Goal: Information Seeking & Learning: Learn about a topic

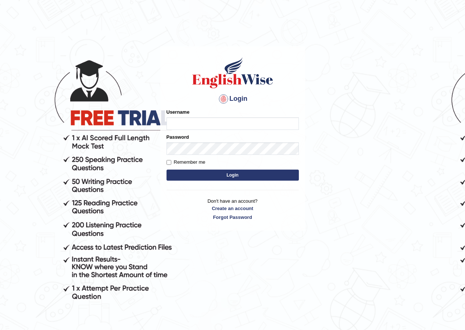
click at [232, 127] on input "Username" at bounding box center [232, 123] width 132 height 12
type input "inso_parramata"
click at [203, 169] on form "Please fix the following errors: Username inso_parramata Password Remember me L…" at bounding box center [232, 145] width 132 height 74
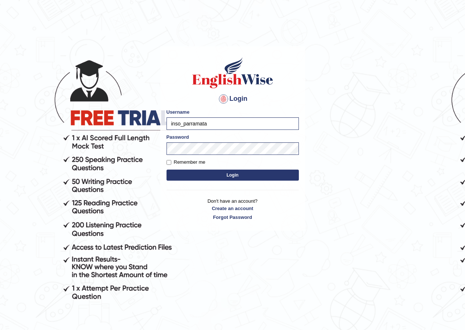
click at [203, 172] on button "Login" at bounding box center [232, 174] width 132 height 11
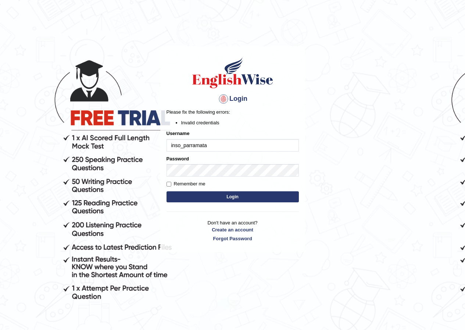
click at [201, 147] on input "inso_parramata" at bounding box center [232, 145] width 132 height 12
type input "inso_parramatta"
click at [213, 193] on button "Login" at bounding box center [232, 196] width 132 height 11
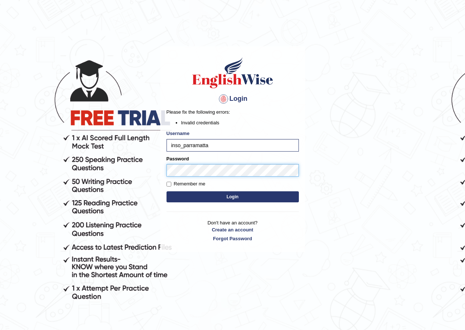
click at [161, 173] on div "Login Please fix the following errors: Invalid credentials Username inso_parram…" at bounding box center [232, 148] width 145 height 205
click at [250, 193] on button "Login" at bounding box center [232, 196] width 132 height 11
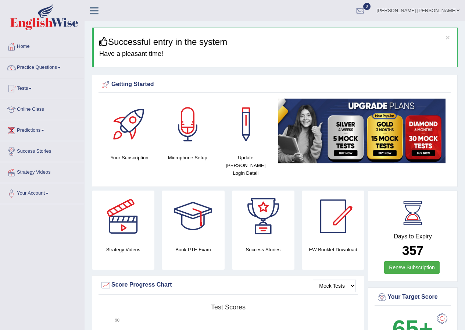
click at [60, 70] on link "Practice Questions" at bounding box center [42, 66] width 84 height 18
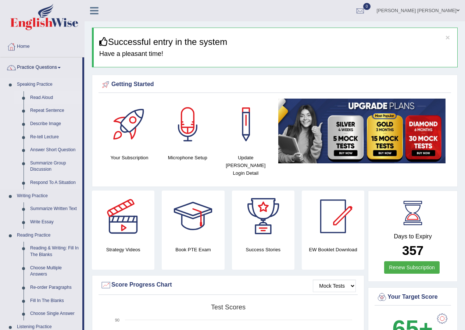
click at [50, 93] on link "Read Aloud" at bounding box center [54, 97] width 55 height 13
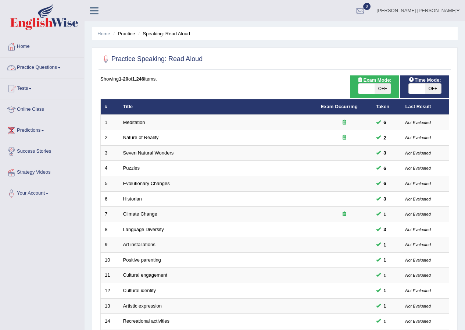
click at [50, 74] on link "Practice Questions" at bounding box center [42, 66] width 84 height 18
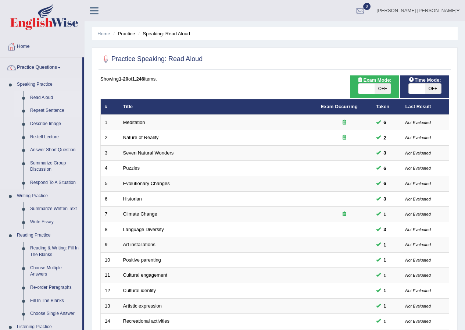
click at [49, 107] on link "Repeat Sentence" at bounding box center [54, 110] width 55 height 13
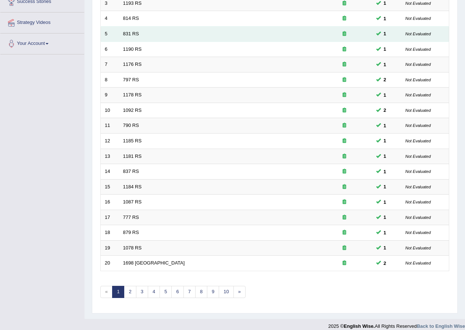
scroll to position [157, 0]
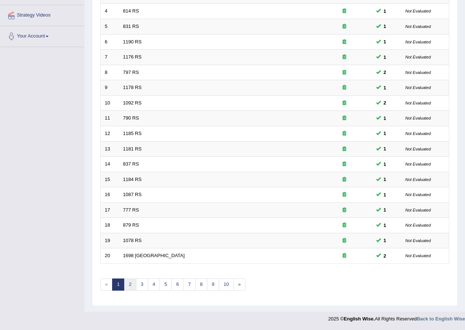
click at [129, 282] on link "2" at bounding box center [130, 284] width 12 height 12
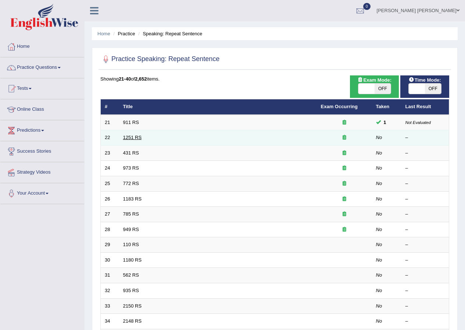
click at [126, 139] on link "1251 RS" at bounding box center [132, 138] width 19 height 6
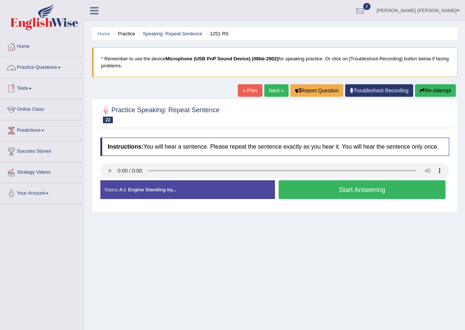
click at [53, 70] on link "Practice Questions" at bounding box center [42, 66] width 84 height 18
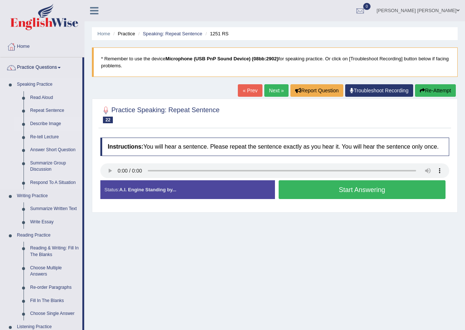
click at [47, 125] on link "Describe Image" at bounding box center [54, 123] width 55 height 13
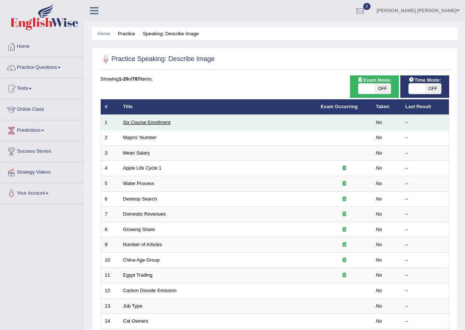
click at [132, 121] on link "Six Course Enrollment" at bounding box center [146, 122] width 47 height 6
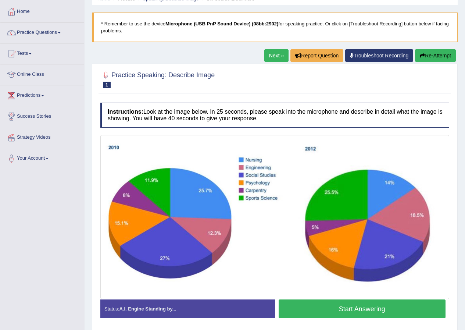
scroll to position [37, 0]
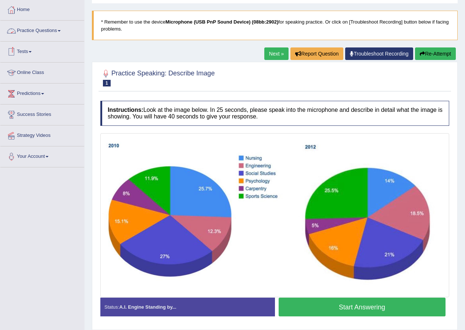
click at [61, 32] on link "Practice Questions" at bounding box center [42, 30] width 84 height 18
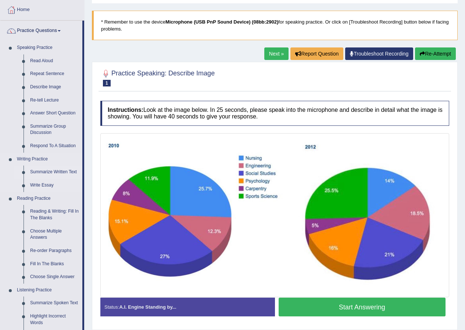
click at [58, 169] on link "Summarize Written Text" at bounding box center [54, 171] width 55 height 13
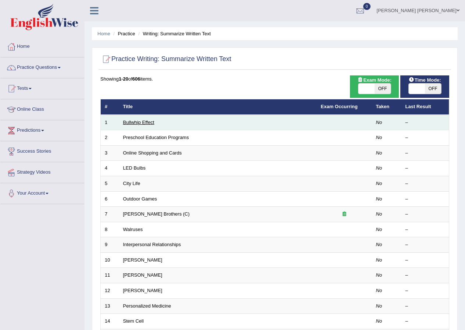
click at [129, 123] on link "Bullwhip Effect" at bounding box center [138, 122] width 31 height 6
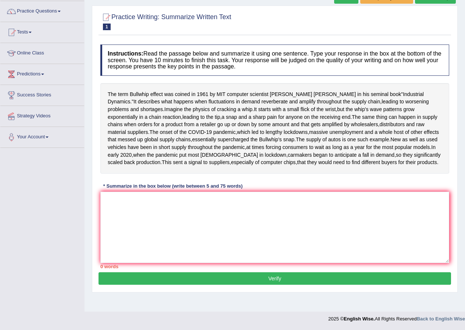
scroll to position [74, 0]
click at [178, 224] on textarea at bounding box center [274, 226] width 349 height 71
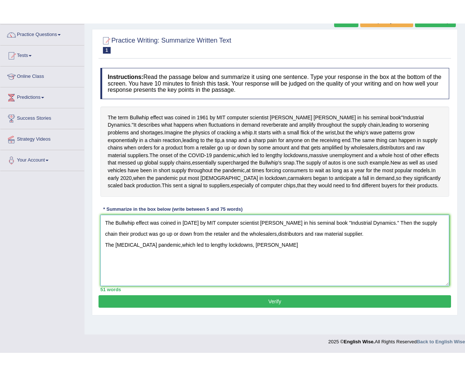
scroll to position [34, 0]
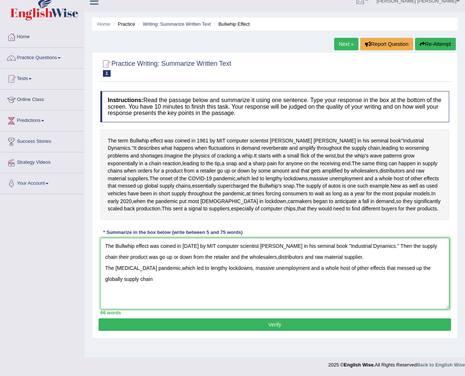
click at [340, 281] on textarea "The Bullwhip effect was coined in [DATE] by MIT computer scientist [PERSON_NAME…" at bounding box center [274, 273] width 349 height 71
click at [168, 290] on textarea "The Bullwhip effect was coined in [DATE] by MIT computer scientist [PERSON_NAME…" at bounding box center [274, 273] width 349 height 71
click at [194, 294] on textarea "The Bullwhip effect was coined in [DATE] by MIT computer scientist [PERSON_NAME…" at bounding box center [274, 273] width 349 height 71
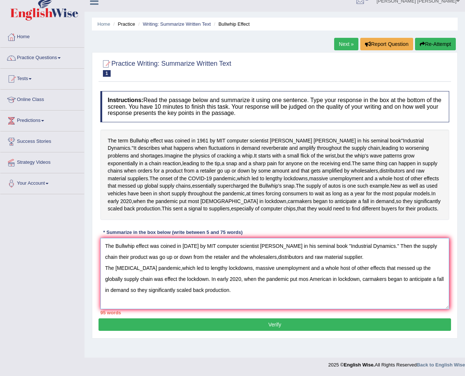
type textarea "The Bullwhip effect was coined in [DATE] by MIT computer scientist [PERSON_NAME…"
click at [241, 329] on button "Verify" at bounding box center [274, 325] width 352 height 12
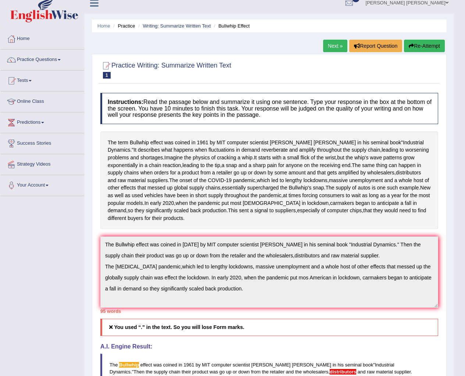
scroll to position [0, 0]
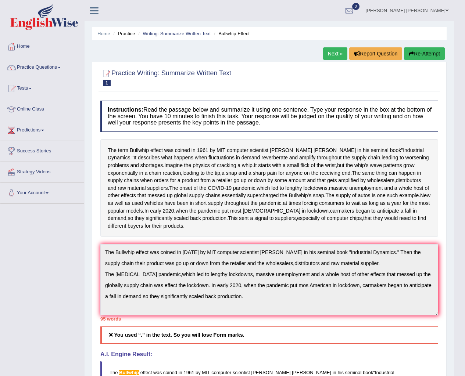
click at [409, 58] on button "Re-Attempt" at bounding box center [424, 53] width 41 height 12
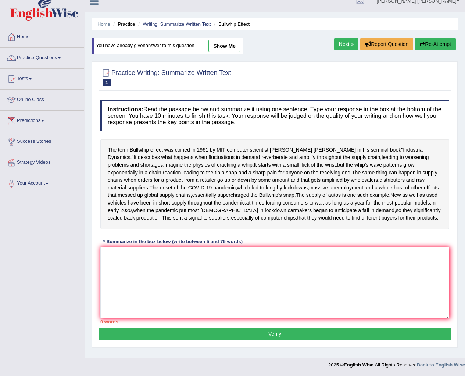
scroll to position [43, 0]
click at [239, 40] on link "show me" at bounding box center [224, 46] width 32 height 12
type textarea "The Bullwhip effect was coined in [DATE] by MIT computer scientist [PERSON_NAME…"
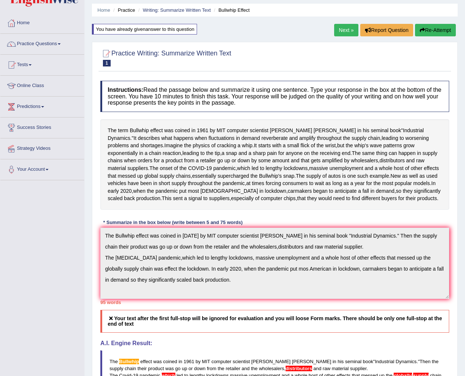
scroll to position [37, 0]
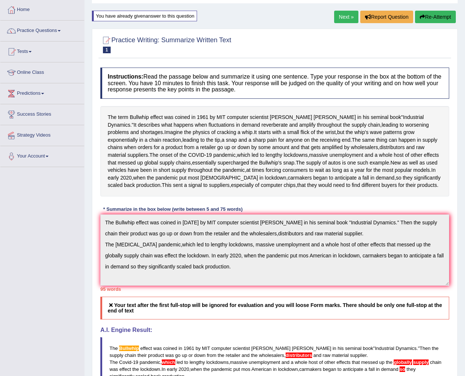
click at [420, 17] on icon "button" at bounding box center [422, 16] width 5 height 5
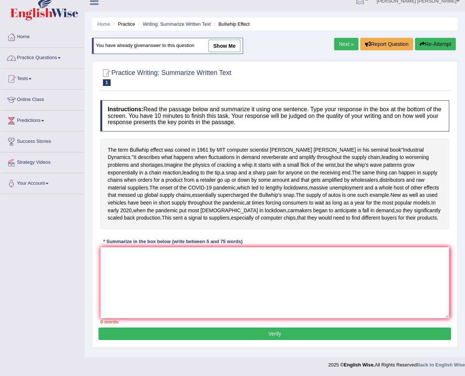
click at [45, 48] on link "Practice Questions" at bounding box center [42, 57] width 84 height 18
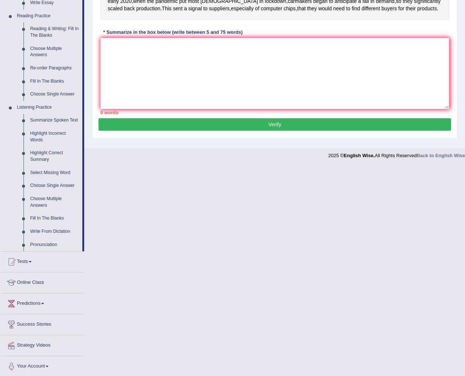
scroll to position [221, 0]
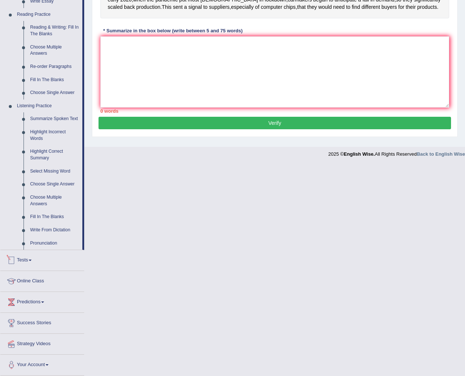
click at [32, 259] on link "Tests" at bounding box center [42, 259] width 84 height 18
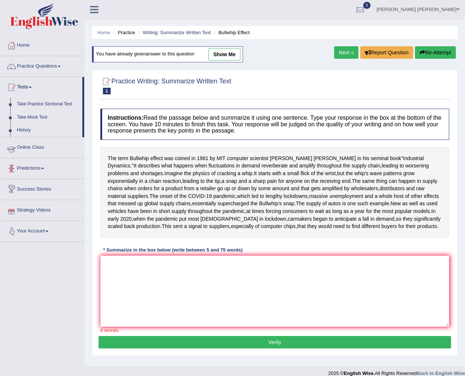
scroll to position [0, 0]
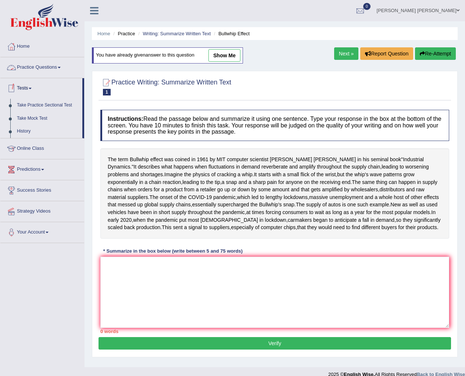
click at [59, 69] on link "Practice Questions" at bounding box center [42, 66] width 84 height 18
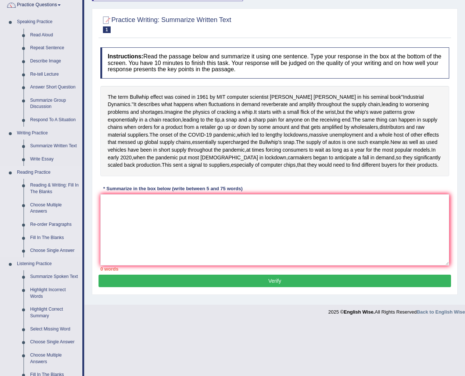
scroll to position [74, 0]
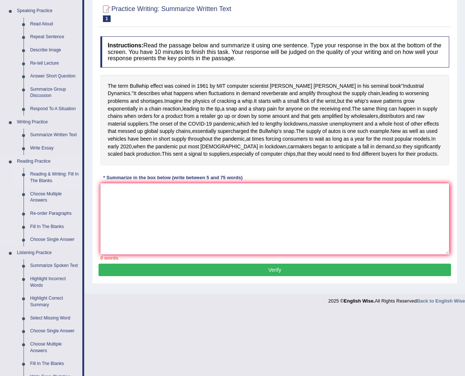
click at [51, 170] on link "Reading & Writing: Fill In The Blanks" at bounding box center [54, 177] width 55 height 19
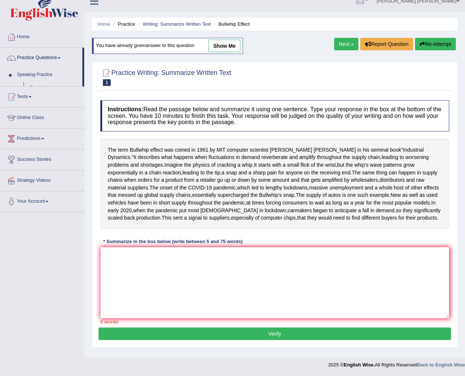
scroll to position [43, 0]
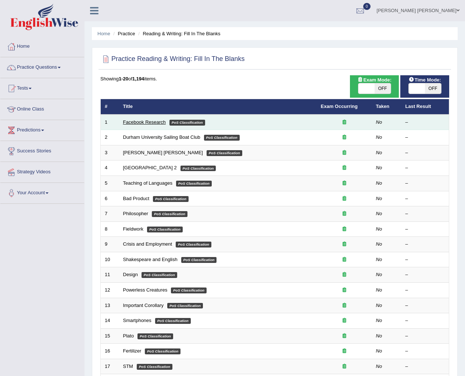
click at [136, 124] on link "Facebook Research" at bounding box center [144, 122] width 43 height 6
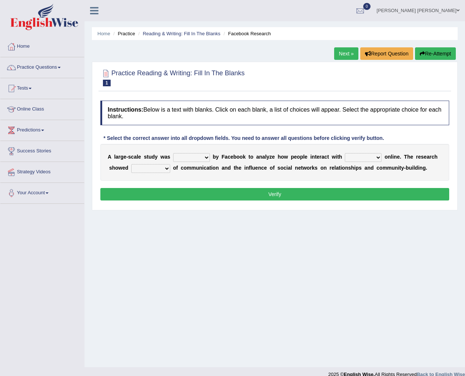
click at [205, 157] on select "surveyed had asked made" at bounding box center [191, 157] width 37 height 9
select select "made"
click at [173, 153] on select "surveyed had asked made" at bounding box center [191, 157] width 37 height 9
click at [364, 157] on select "together all each other another" at bounding box center [363, 157] width 37 height 9
select select "all"
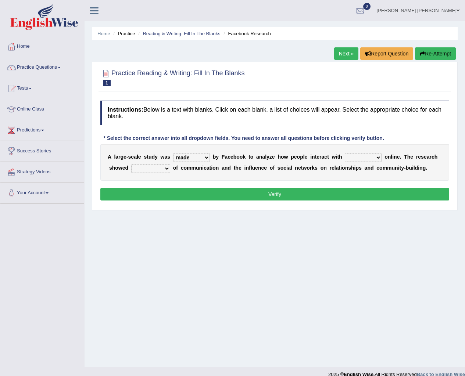
click at [345, 153] on select "together all each other another" at bounding box center [363, 157] width 37 height 9
click at [164, 170] on select "advantages standards fellowships patterns" at bounding box center [150, 168] width 39 height 9
select select "patterns"
click at [131, 164] on select "advantages standards fellowships patterns" at bounding box center [150, 168] width 39 height 9
click at [186, 196] on button "Verify" at bounding box center [274, 194] width 349 height 12
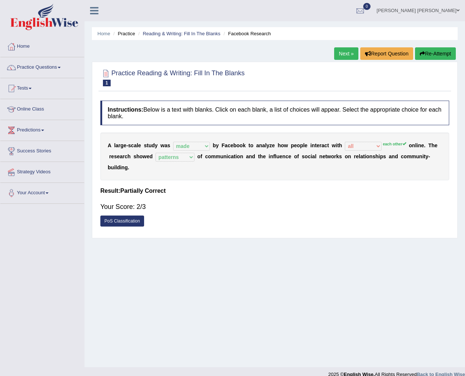
click at [334, 55] on link "Next »" at bounding box center [346, 53] width 24 height 12
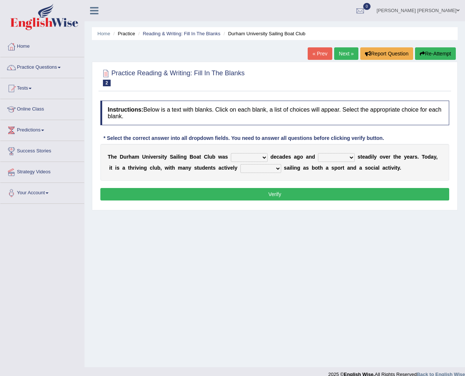
click at [264, 157] on select "found fund founded find" at bounding box center [249, 157] width 37 height 9
select select "founded"
click at [231, 153] on select "found fund founded find" at bounding box center [249, 157] width 37 height 9
click at [342, 158] on select "grow growing has grown grown" at bounding box center [336, 157] width 37 height 9
select select "growing"
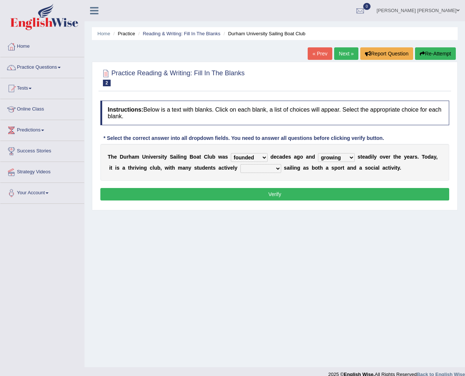
click at [318, 153] on select "grow growing has grown grown" at bounding box center [336, 157] width 37 height 9
click at [342, 160] on select "grow growing has grown grown" at bounding box center [336, 157] width 37 height 9
click at [274, 166] on select "enjoy enjoyed are enjoying enjoying" at bounding box center [260, 168] width 41 height 9
select select "are enjoying"
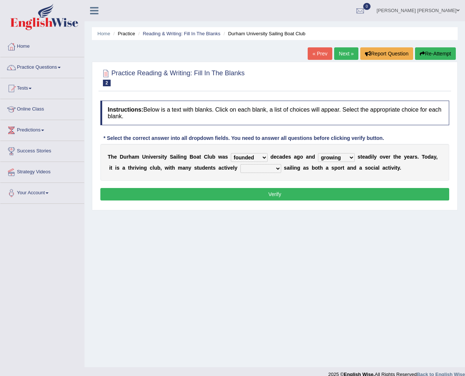
click at [240, 164] on select "enjoy enjoyed are enjoying enjoying" at bounding box center [260, 168] width 41 height 9
click at [280, 191] on button "Verify" at bounding box center [274, 194] width 349 height 12
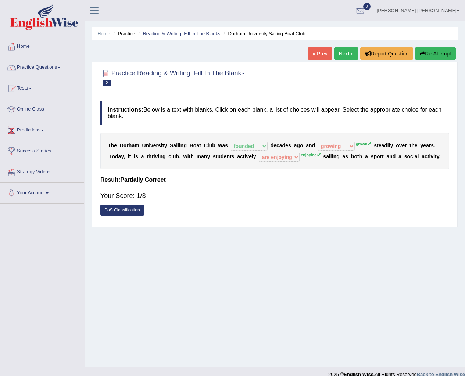
click at [427, 53] on button "Re-Attempt" at bounding box center [435, 53] width 41 height 12
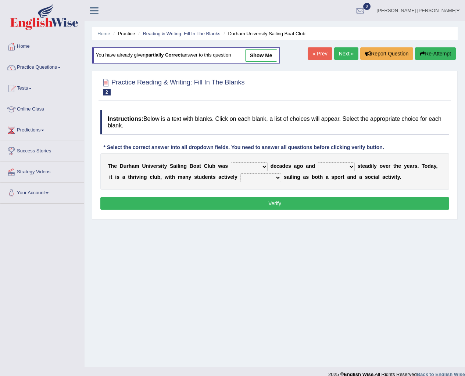
click at [263, 167] on select "found fund founded find" at bounding box center [249, 166] width 37 height 9
select select "founded"
click at [231, 162] on select "found fund founded find" at bounding box center [249, 166] width 37 height 9
click at [323, 169] on select "grow growing has grown grown" at bounding box center [336, 166] width 37 height 9
select select "grown"
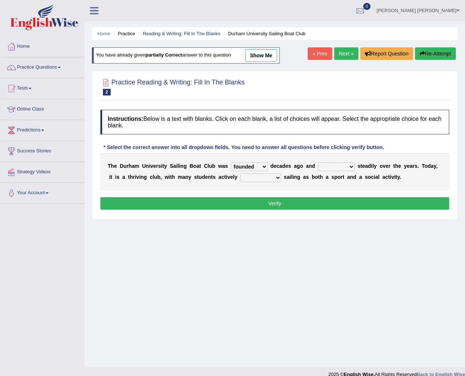
click at [318, 162] on select "grow growing has grown grown" at bounding box center [336, 166] width 37 height 9
click at [277, 180] on select "enjoy enjoyed are enjoying enjoying" at bounding box center [260, 177] width 41 height 9
select select "enjoying"
click at [240, 173] on select "enjoy enjoyed are enjoying enjoying" at bounding box center [260, 177] width 41 height 9
click at [260, 203] on button "Verify" at bounding box center [274, 203] width 349 height 12
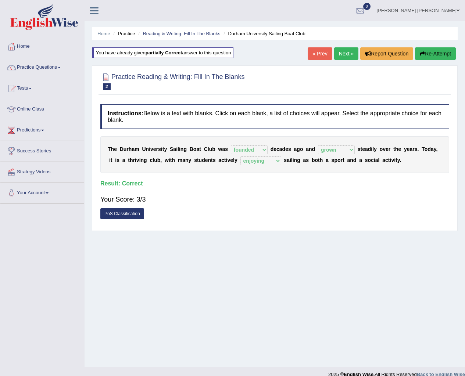
click at [342, 55] on link "Next »" at bounding box center [346, 53] width 24 height 12
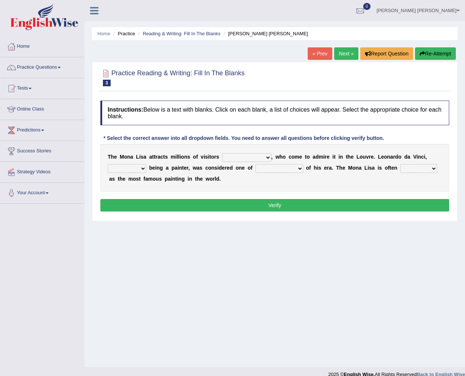
click at [256, 158] on select "around the year the all year all year round per year" at bounding box center [246, 157] width 49 height 9
select select "per year"
click at [222, 153] on select "around the year the all year all year round per year" at bounding box center [246, 157] width 49 height 9
click at [140, 168] on select "rather than as much as as well as as long as" at bounding box center [127, 168] width 39 height 9
select select "as well as"
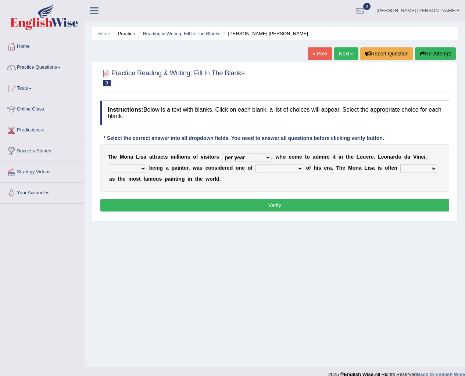
click at [108, 164] on select "rather than as much as as well as as long as" at bounding box center [127, 168] width 39 height 9
click at [283, 169] on select "better artists artist the better artist the best artists" at bounding box center [279, 168] width 48 height 9
select select "the better artist"
click at [255, 164] on select "better artists artist the better artist the best artists" at bounding box center [279, 168] width 48 height 9
click at [410, 169] on select "classified suggested predicted described" at bounding box center [418, 168] width 37 height 9
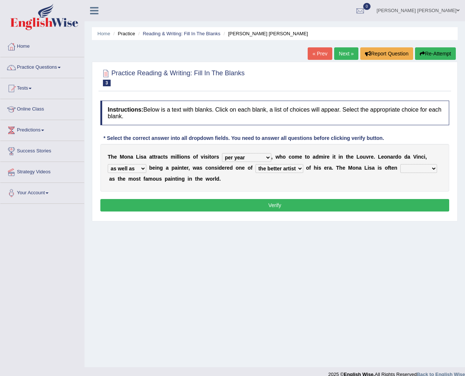
select select "classified"
click at [400, 164] on select "classified suggested predicted described" at bounding box center [418, 168] width 37 height 9
click at [375, 204] on button "Verify" at bounding box center [274, 205] width 349 height 12
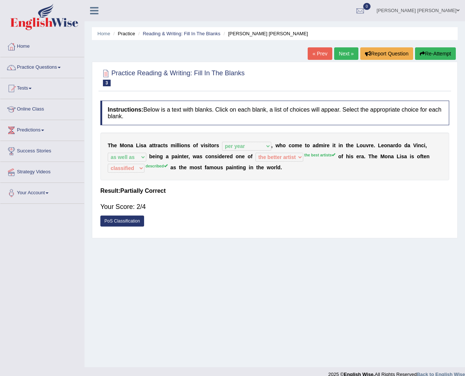
click at [425, 53] on button "Re-Attempt" at bounding box center [435, 53] width 41 height 12
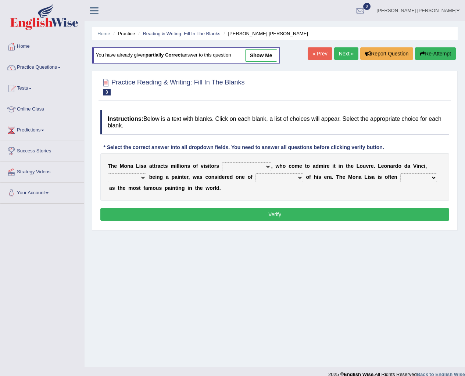
click at [239, 166] on select "around the year the all year all year round per year" at bounding box center [246, 166] width 49 height 9
select select "per year"
click at [222, 162] on select "around the year the all year all year round per year" at bounding box center [246, 166] width 49 height 9
click at [145, 177] on select "rather than as much as as well as as long as" at bounding box center [127, 177] width 39 height 9
select select "as well as"
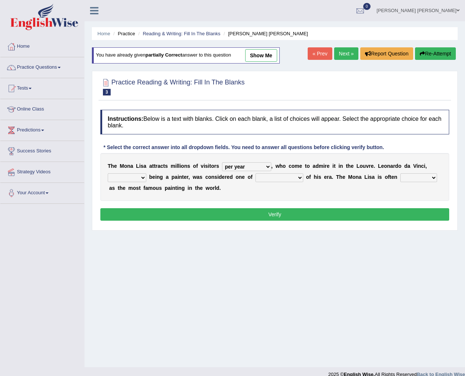
click at [108, 173] on select "rather than as much as as well as as long as" at bounding box center [127, 177] width 39 height 9
click at [268, 178] on select "better artists artist the better artist the best artists" at bounding box center [279, 177] width 48 height 9
select select "the best artists"
click at [255, 173] on select "better artists artist the better artist the best artists" at bounding box center [279, 177] width 48 height 9
click at [407, 181] on select "classified suggested predicted described" at bounding box center [418, 177] width 37 height 9
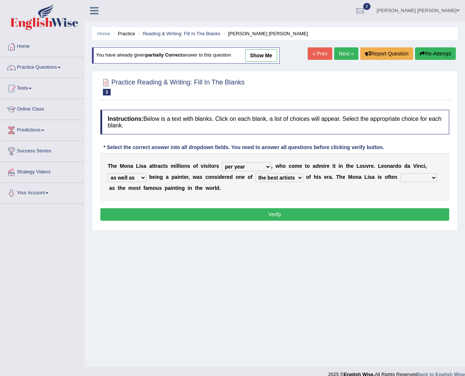
select select "described"
click at [400, 173] on select "classified suggested predicted described" at bounding box center [418, 177] width 37 height 9
click at [376, 216] on button "Verify" at bounding box center [274, 214] width 349 height 12
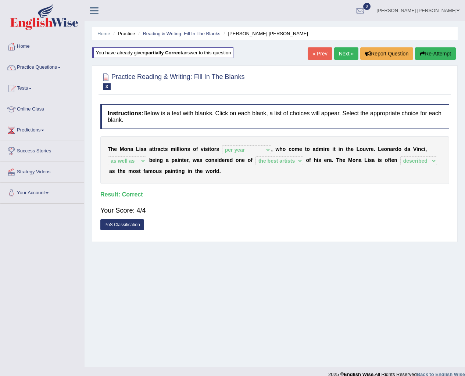
click at [345, 53] on link "Next »" at bounding box center [346, 53] width 24 height 12
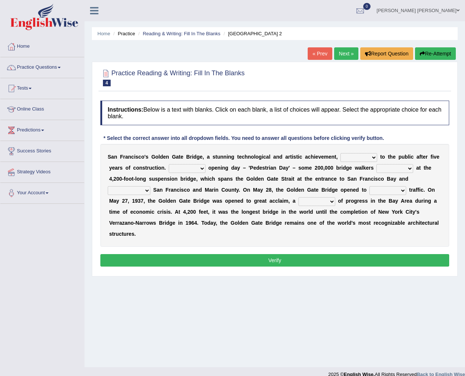
click at [359, 155] on select "opens closes appears equals" at bounding box center [358, 157] width 37 height 9
select select "opens"
click at [340, 153] on select "opens closes appears equals" at bounding box center [358, 157] width 37 height 9
click at [184, 169] on select "On During Since When" at bounding box center [187, 168] width 37 height 9
select select "When"
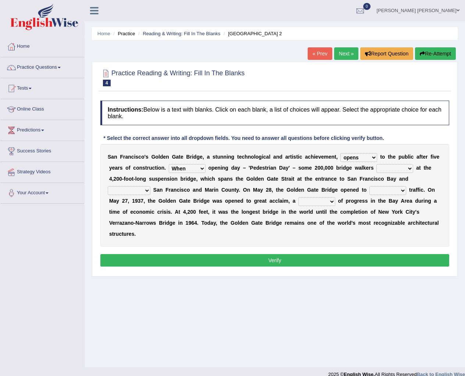
click at [169, 164] on select "On During Since When" at bounding box center [187, 168] width 37 height 9
click at [389, 170] on select "stationed looked marveled laughed" at bounding box center [394, 168] width 37 height 9
select select "looked"
click at [376, 164] on select "stationed looked marveled laughed" at bounding box center [394, 168] width 37 height 9
click at [148, 192] on select "separates connects channels differentiates" at bounding box center [129, 190] width 43 height 9
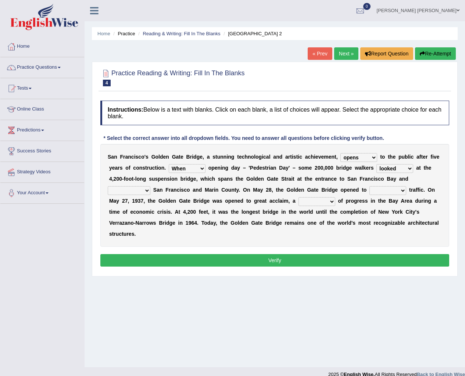
select select "connects"
click at [108, 186] on select "separates connects channels differentiates" at bounding box center [129, 190] width 43 height 9
click at [381, 190] on select "aquatic vehicular airborne watertight" at bounding box center [387, 190] width 37 height 9
select select "vehicular"
click at [369, 186] on select "aquatic vehicular airborne watertight" at bounding box center [387, 190] width 37 height 9
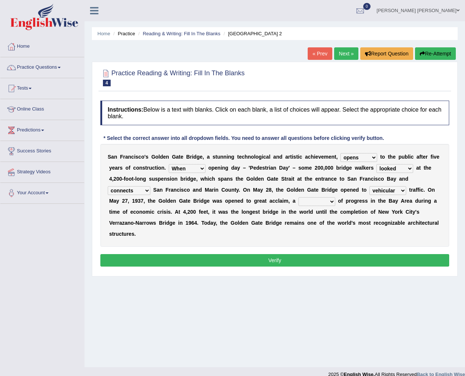
click at [315, 201] on select "denial symbol technique yield" at bounding box center [316, 201] width 37 height 9
select select "denial"
click at [298, 197] on select "denial symbol technique yield" at bounding box center [316, 201] width 37 height 9
click at [298, 256] on button "Verify" at bounding box center [274, 260] width 349 height 12
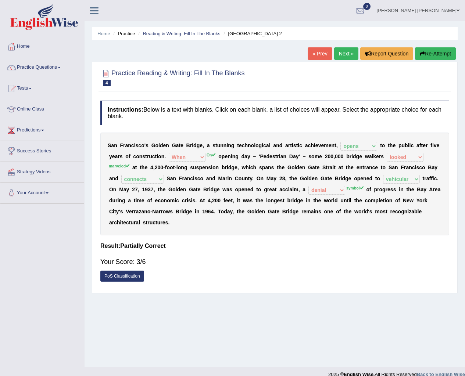
click at [344, 53] on link "Next »" at bounding box center [346, 53] width 24 height 12
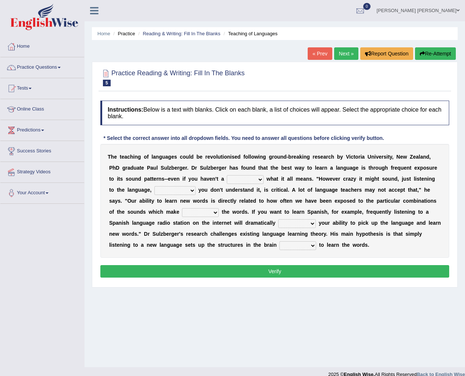
click at [240, 179] on select "dew claw clue due" at bounding box center [245, 179] width 37 height 9
select select "clue"
click at [227, 175] on select "dew claw clue due" at bounding box center [245, 179] width 37 height 9
click at [192, 193] on select "but also all together even though if so" at bounding box center [174, 190] width 41 height 9
select select "all together"
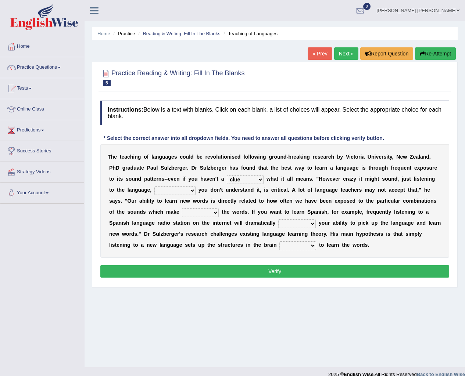
click at [154, 186] on select "but also all together even though if so" at bounding box center [174, 190] width 41 height 9
click at [191, 213] on select "down up of on" at bounding box center [200, 212] width 37 height 9
select select "down"
click at [182, 208] on select "down up of on" at bounding box center [200, 212] width 37 height 9
click at [205, 212] on select "down up of on" at bounding box center [200, 212] width 37 height 9
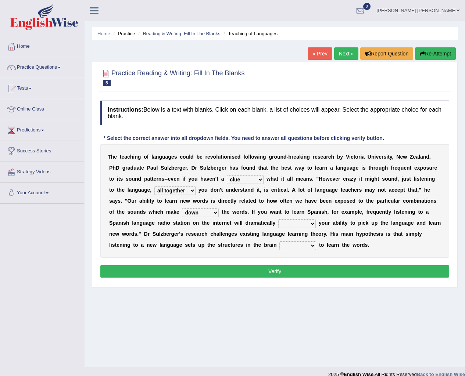
click at [272, 213] on b "w" at bounding box center [272, 212] width 4 height 6
click at [290, 223] on select "evaluate exaggerate describe boost" at bounding box center [296, 223] width 37 height 9
select select "evaluate"
click at [278, 219] on select "evaluate exaggerate describe boost" at bounding box center [296, 223] width 37 height 9
click at [296, 245] on select "requiring required directed to require" at bounding box center [297, 245] width 37 height 9
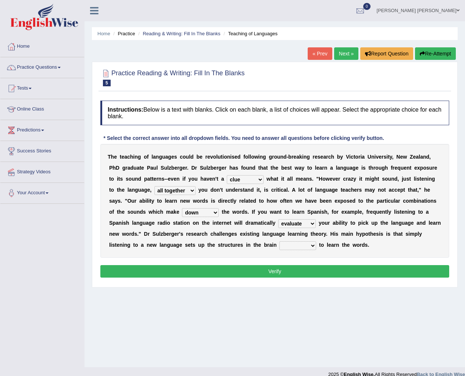
select select "required"
click at [279, 241] on select "requiring required directed to require" at bounding box center [297, 245] width 37 height 9
click at [296, 269] on button "Verify" at bounding box center [274, 271] width 349 height 12
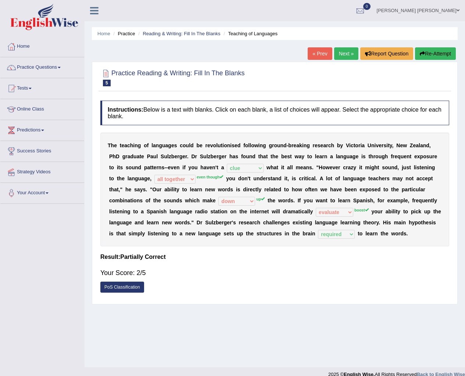
click at [420, 54] on icon "button" at bounding box center [422, 53] width 5 height 5
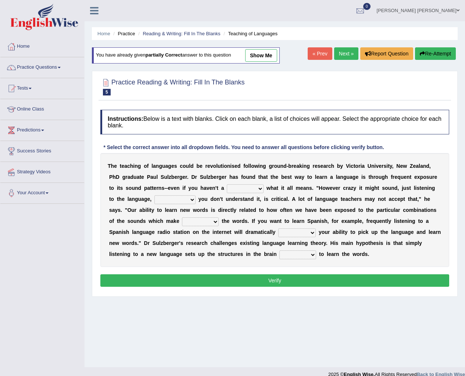
click at [256, 182] on div "T h e t e a c h i n g o f l a n g u a g e s c o u l d b e r e v o l u t i o n i…" at bounding box center [274, 210] width 349 height 114
click at [254, 187] on select "dew claw clue due" at bounding box center [245, 188] width 37 height 9
select select "clue"
click at [227, 184] on select "dew claw clue due" at bounding box center [245, 188] width 37 height 9
click at [193, 199] on select "but also all together even though if so" at bounding box center [174, 200] width 41 height 9
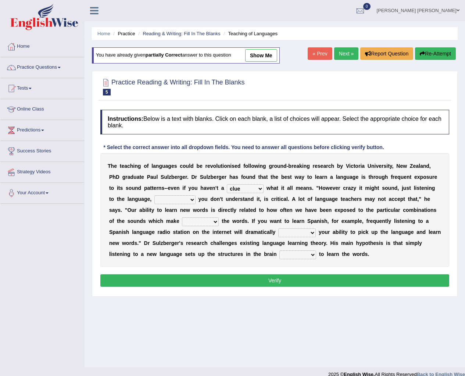
select select "even though"
click at [154, 196] on select "but also all together even though if so" at bounding box center [174, 200] width 41 height 9
click at [216, 219] on select "down up of on" at bounding box center [200, 222] width 37 height 9
select select "up"
click at [182, 218] on select "down up of on" at bounding box center [200, 222] width 37 height 9
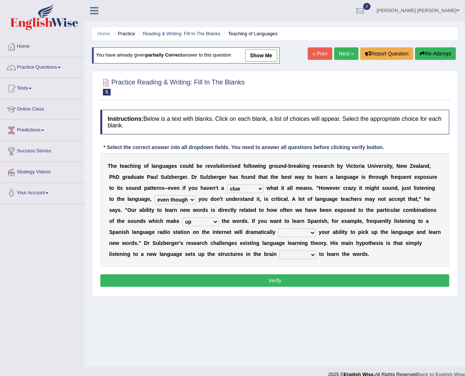
click at [297, 233] on select "evaluate exaggerate describe boost" at bounding box center [296, 233] width 37 height 9
select select "boost"
click at [278, 229] on select "evaluate exaggerate describe boost" at bounding box center [296, 233] width 37 height 9
click at [307, 256] on select "requiring required directed to require" at bounding box center [297, 255] width 37 height 9
select select "required"
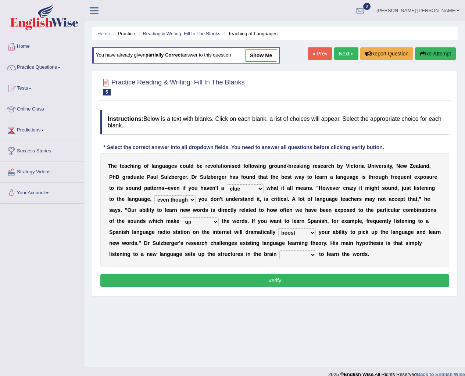
click at [279, 251] on select "requiring required directed to require" at bounding box center [297, 255] width 37 height 9
click at [298, 279] on button "Verify" at bounding box center [274, 281] width 349 height 12
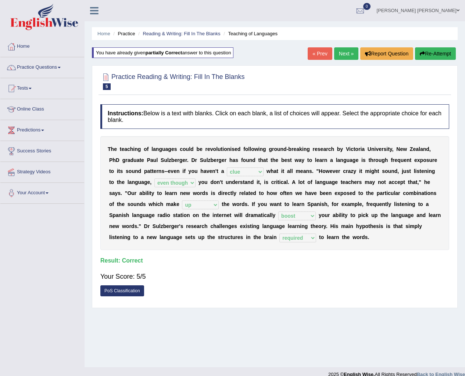
click at [343, 55] on link "Next »" at bounding box center [346, 53] width 24 height 12
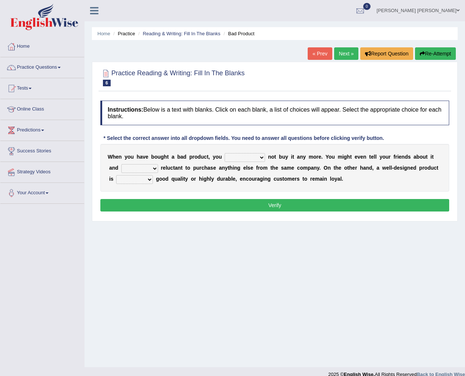
click at [448, 14] on link "[PERSON_NAME] [PERSON_NAME]" at bounding box center [418, 9] width 94 height 19
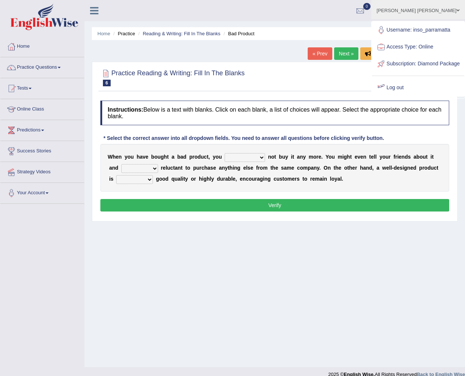
click at [410, 96] on link "Log out" at bounding box center [418, 87] width 92 height 17
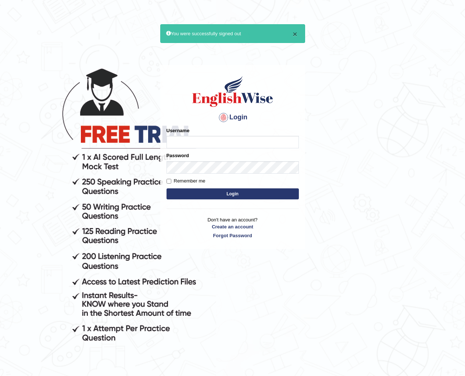
click at [295, 35] on button "×" at bounding box center [295, 34] width 4 height 8
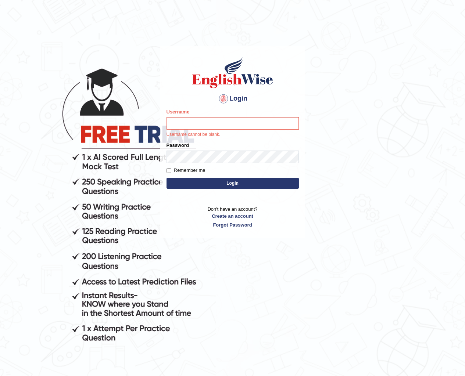
click at [46, 340] on body "Login Please fix the following errors: Username Username cannot be blank. Passw…" at bounding box center [232, 211] width 465 height 376
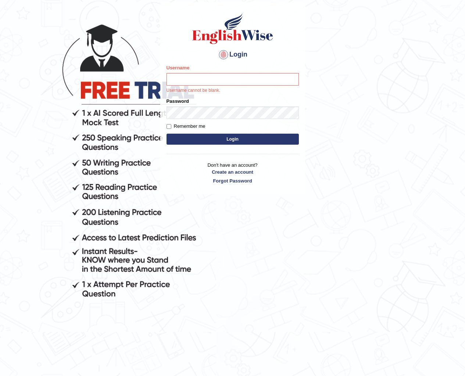
scroll to position [63, 0]
